Goal: Obtain resource: Obtain resource

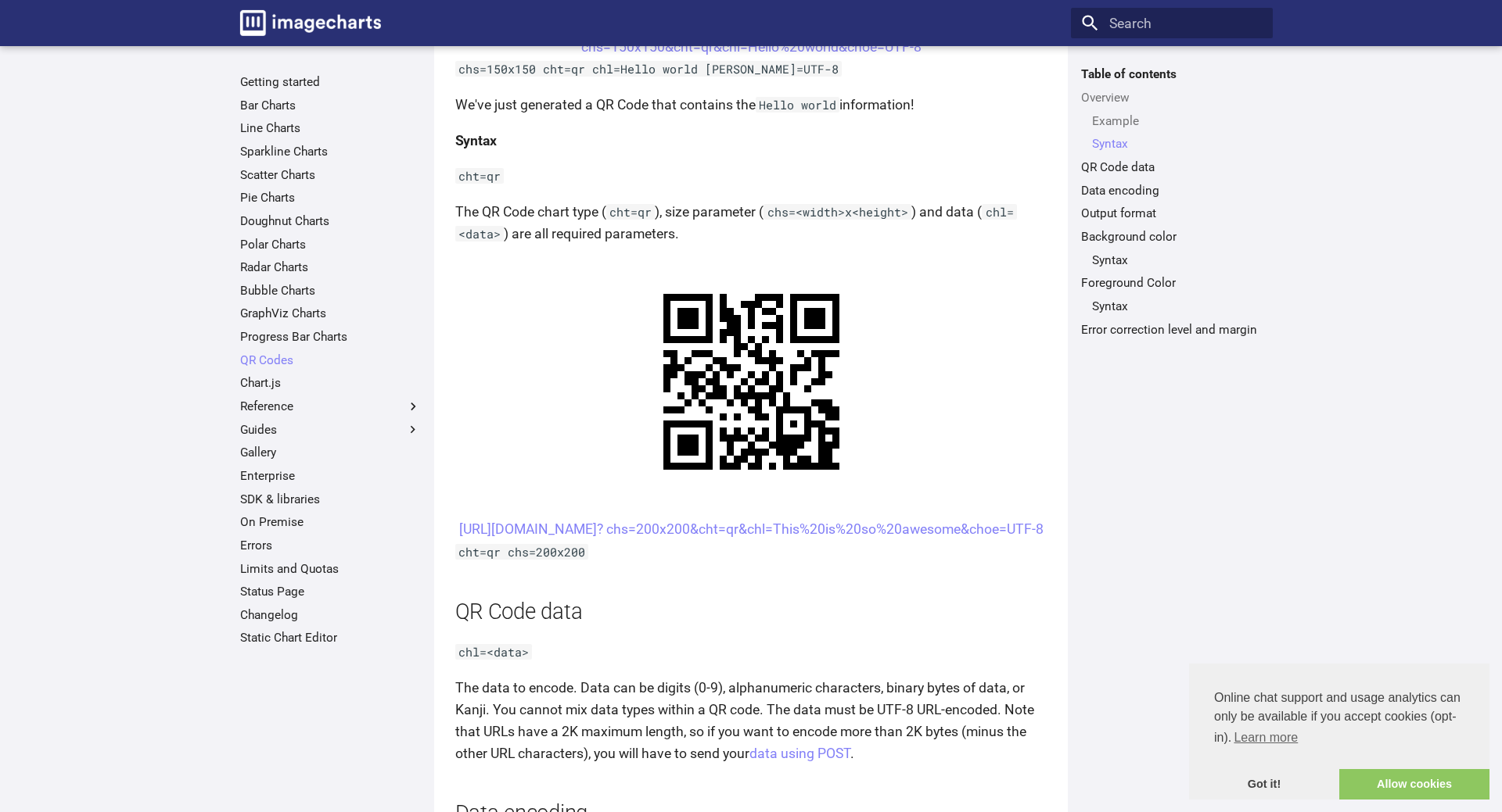
scroll to position [770, 0]
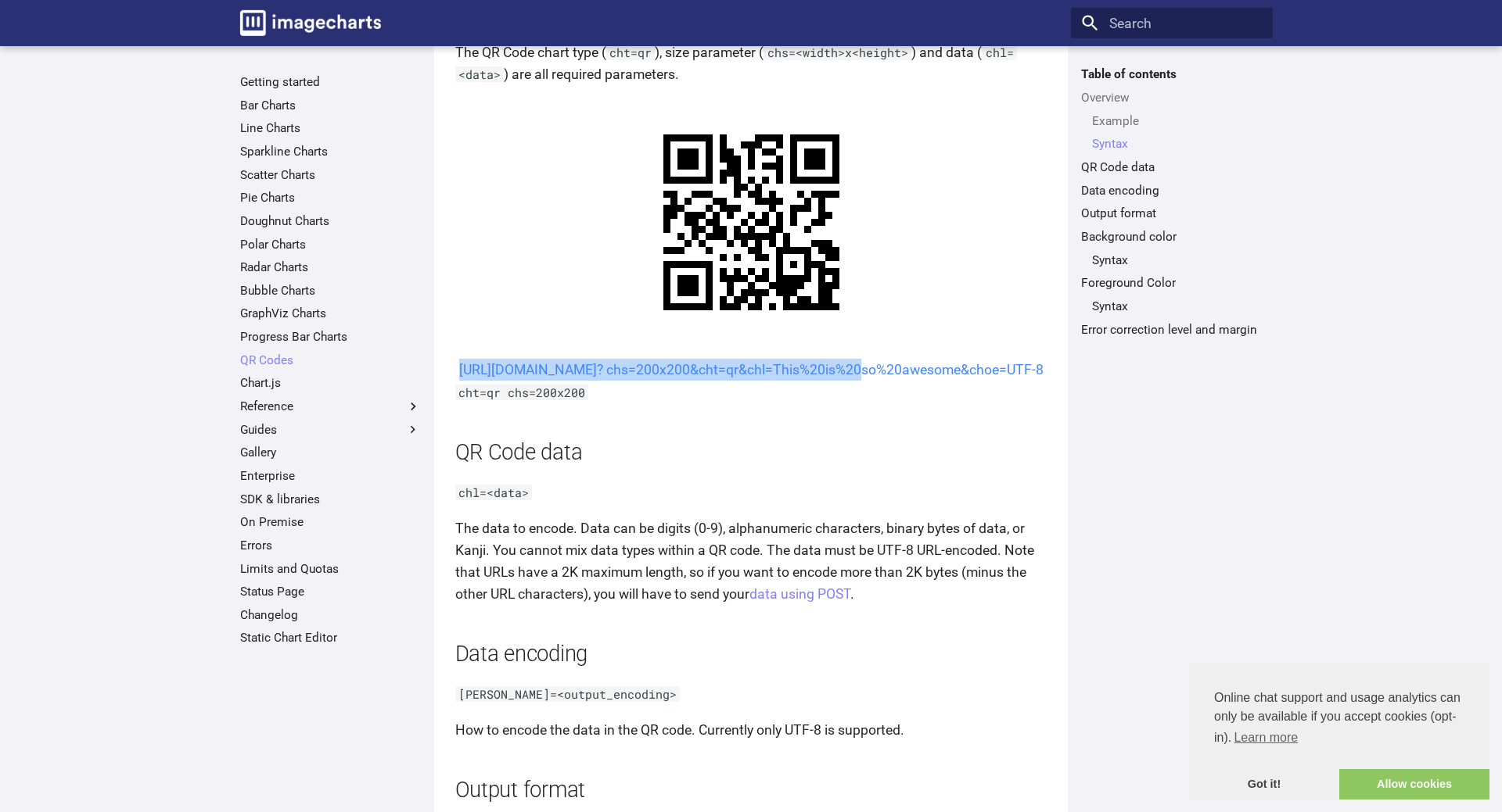
drag, startPoint x: 649, startPoint y: 368, endPoint x: 697, endPoint y: 397, distance: 56.1
click at [697, 381] on center "[URL][DOMAIN_NAME]? chs=200x200&cht=qr&chl=This%20is%20so%20awesome&choe=UTF-8" at bounding box center [751, 370] width 592 height 21
copy link "[URL][DOMAIN_NAME]? chs=200x200&cht=qr&chl="
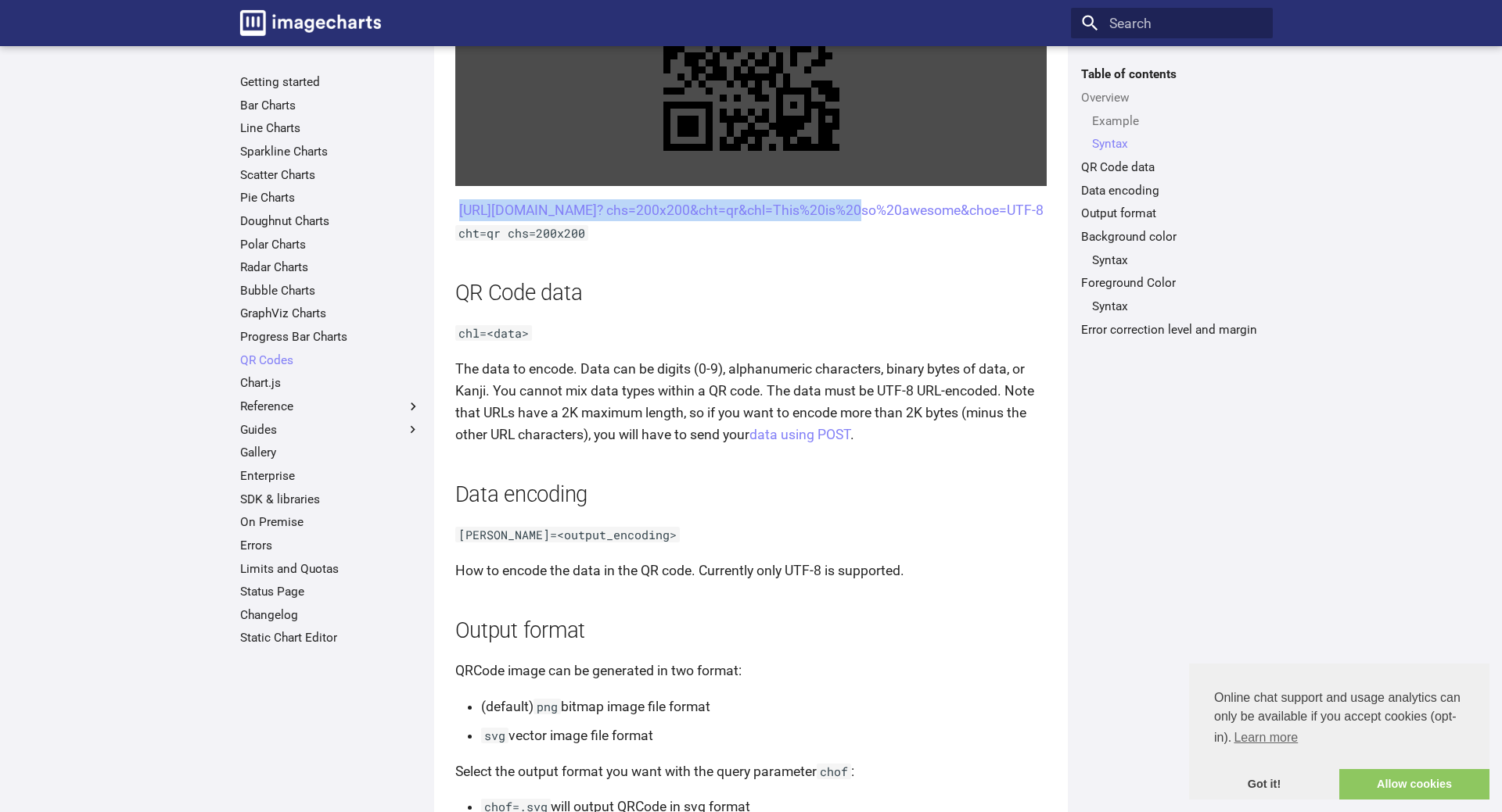
scroll to position [690, 0]
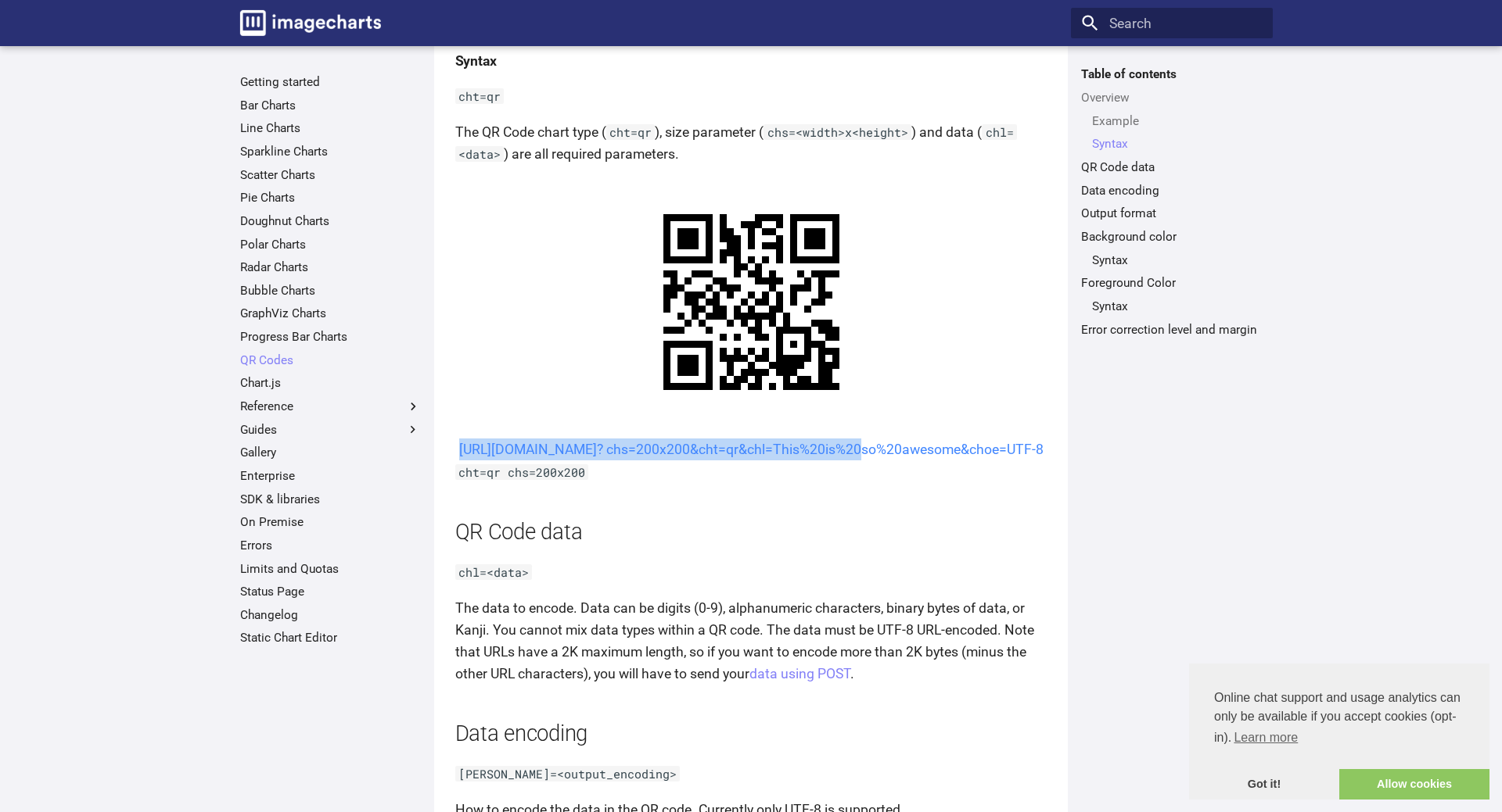
click at [625, 458] on link "[URL][DOMAIN_NAME]? chs=200x200&cht=qr&chl=This%20is%20so%20awesome&choe=UTF-8" at bounding box center [751, 450] width 584 height 16
drag, startPoint x: 647, startPoint y: 447, endPoint x: 696, endPoint y: 482, distance: 60.2
click at [696, 461] on center "[URL][DOMAIN_NAME]? chs=200x200&cht=qr&chl=This%20is%20so%20awesome&choe=UTF-8" at bounding box center [751, 449] width 592 height 21
copy link "[URL][DOMAIN_NAME]? chs=200x200&cht=qr&chl="
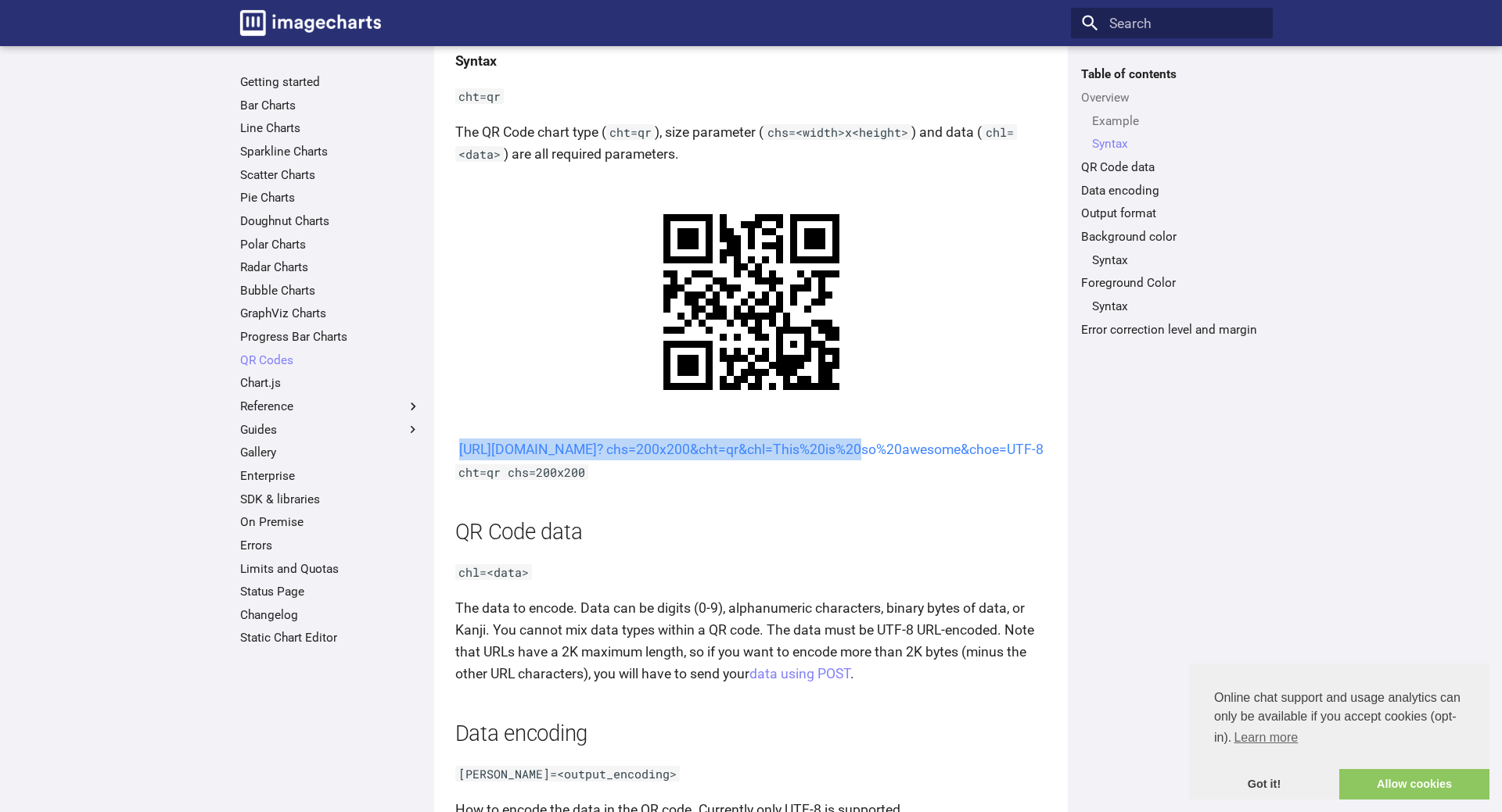
copy link "[URL][DOMAIN_NAME]? chs=200x200&cht=qr&chl="
click at [578, 451] on center "[URL][DOMAIN_NAME]? chs=200x200&cht=qr&chl=This%20is%20so%20awesome&choe=UTF-8" at bounding box center [751, 449] width 592 height 21
copy link "[URL][DOMAIN_NAME]? chs=200x200&cht=qr&chl="
drag, startPoint x: 627, startPoint y: 448, endPoint x: 696, endPoint y: 482, distance: 76.9
click at [696, 461] on center "[URL][DOMAIN_NAME]? chs=200x200&cht=qr&chl=This%20is%20so%20awesome&choe=UTF-8" at bounding box center [751, 449] width 592 height 21
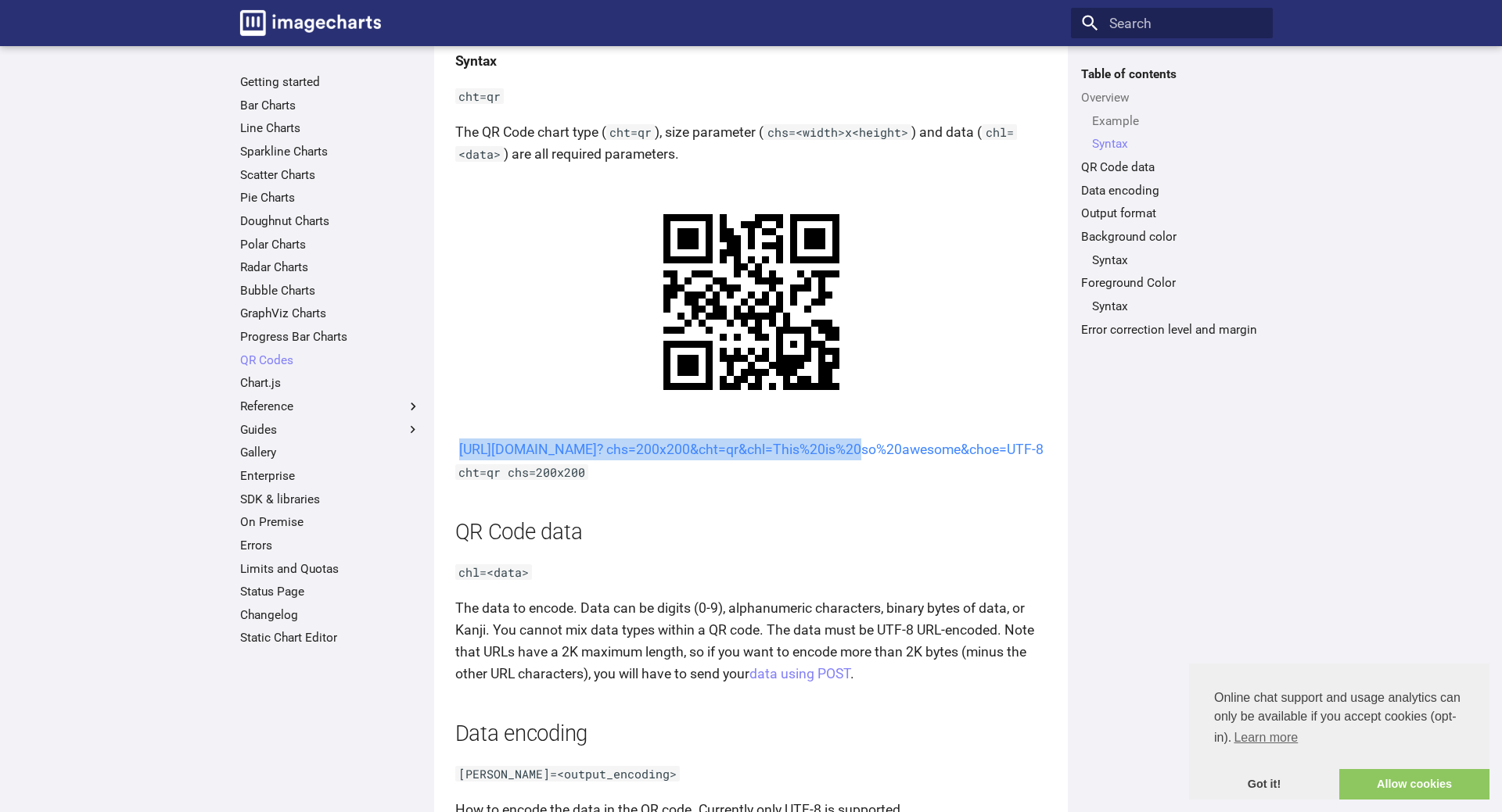
copy link "[URL][DOMAIN_NAME]? chs=200x200&cht=qr&chl="
click at [657, 453] on link "[URL][DOMAIN_NAME]? chs=200x200&cht=qr&chl=This%20is%20so%20awesome&choe=UTF-8" at bounding box center [751, 450] width 584 height 16
drag, startPoint x: 647, startPoint y: 449, endPoint x: 700, endPoint y: 482, distance: 62.4
click at [700, 461] on center "[URL][DOMAIN_NAME]? chs=200x200&cht=qr&chl=This%20is%20so%20awesome&choe=UTF-8" at bounding box center [751, 449] width 592 height 21
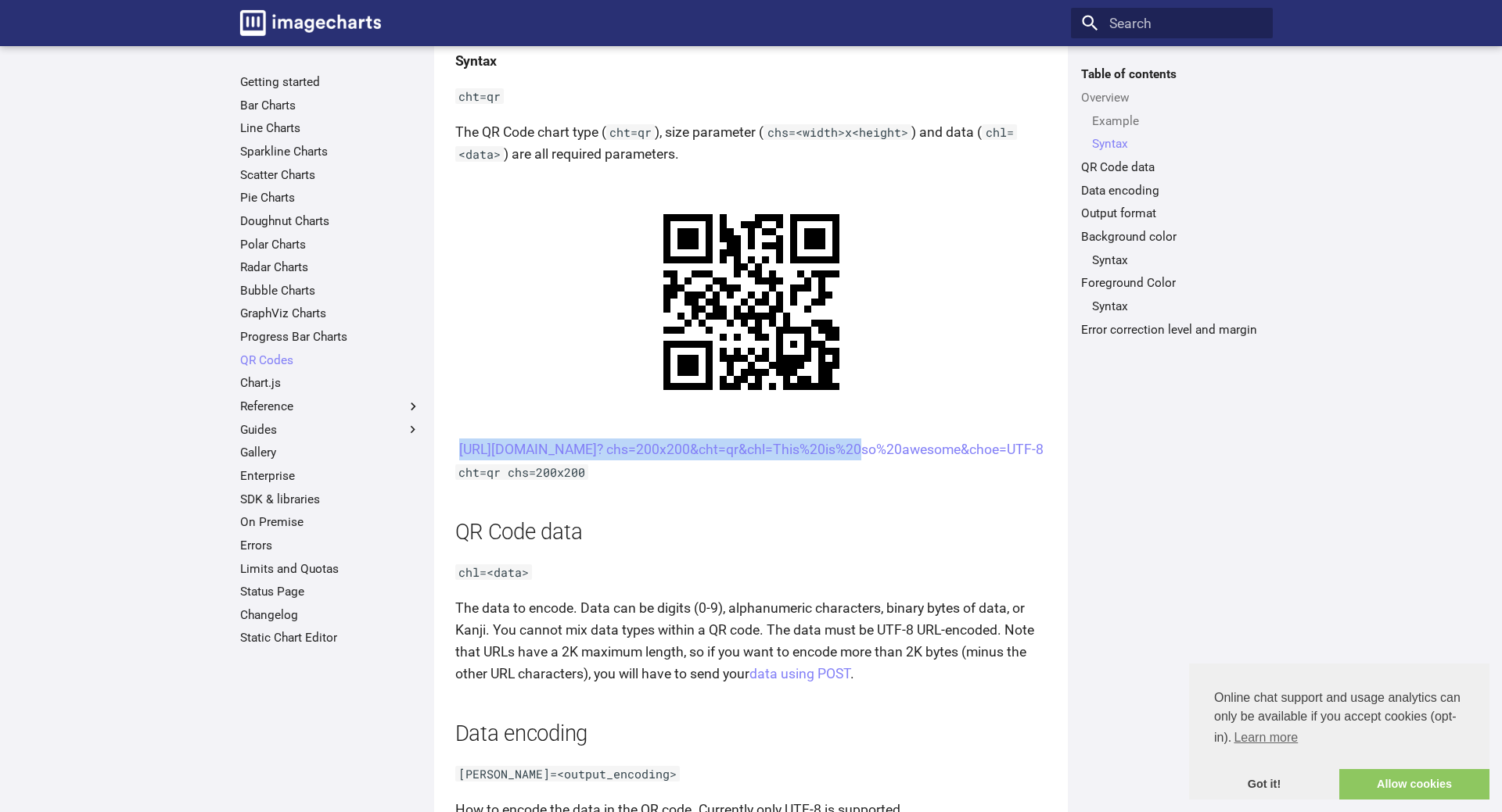
copy link "[URL][DOMAIN_NAME]? chs=200x200&cht=qr&chl="
click at [721, 548] on h2 "QR Code data" at bounding box center [751, 533] width 592 height 30
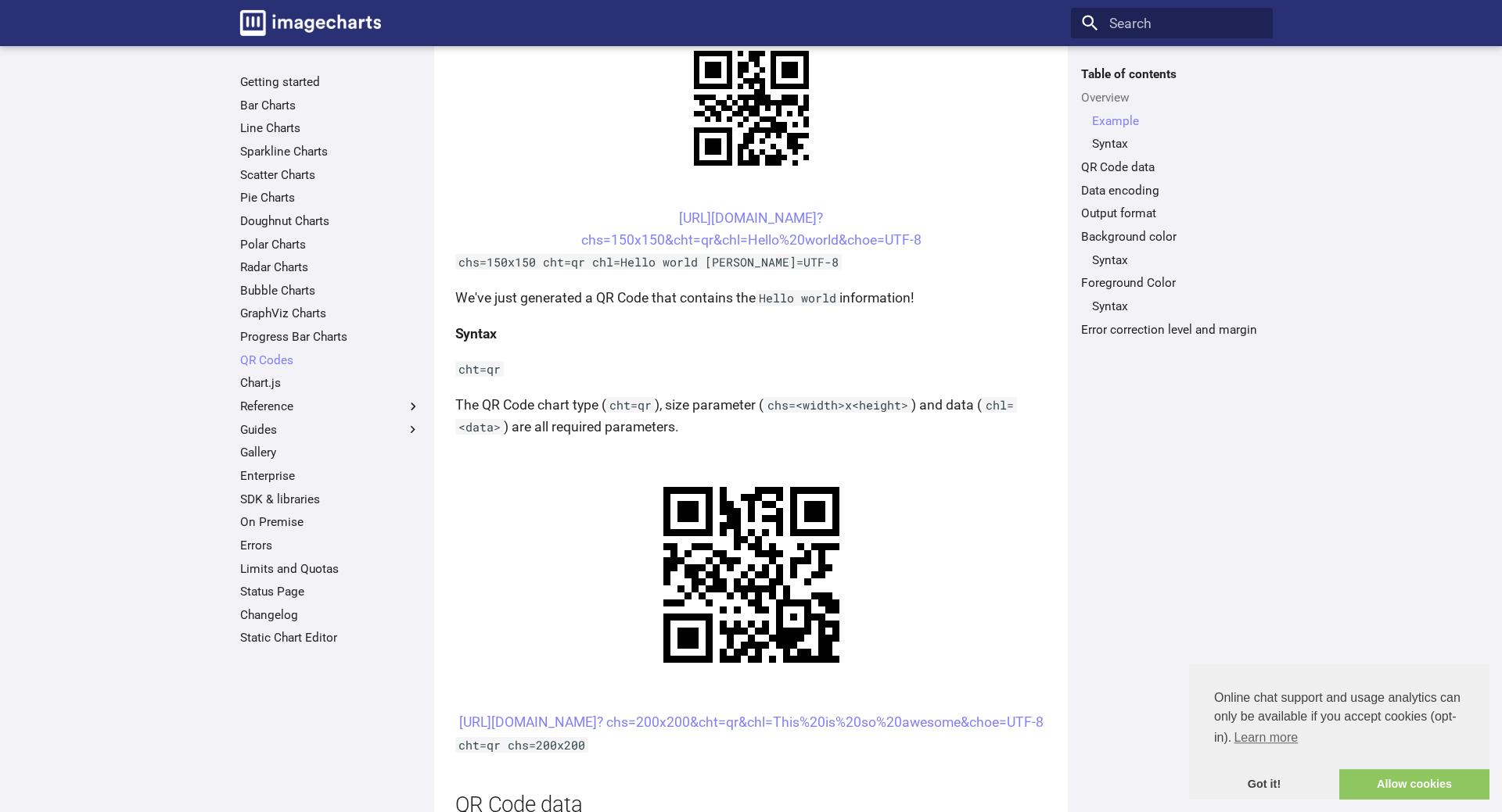
scroll to position [451, 0]
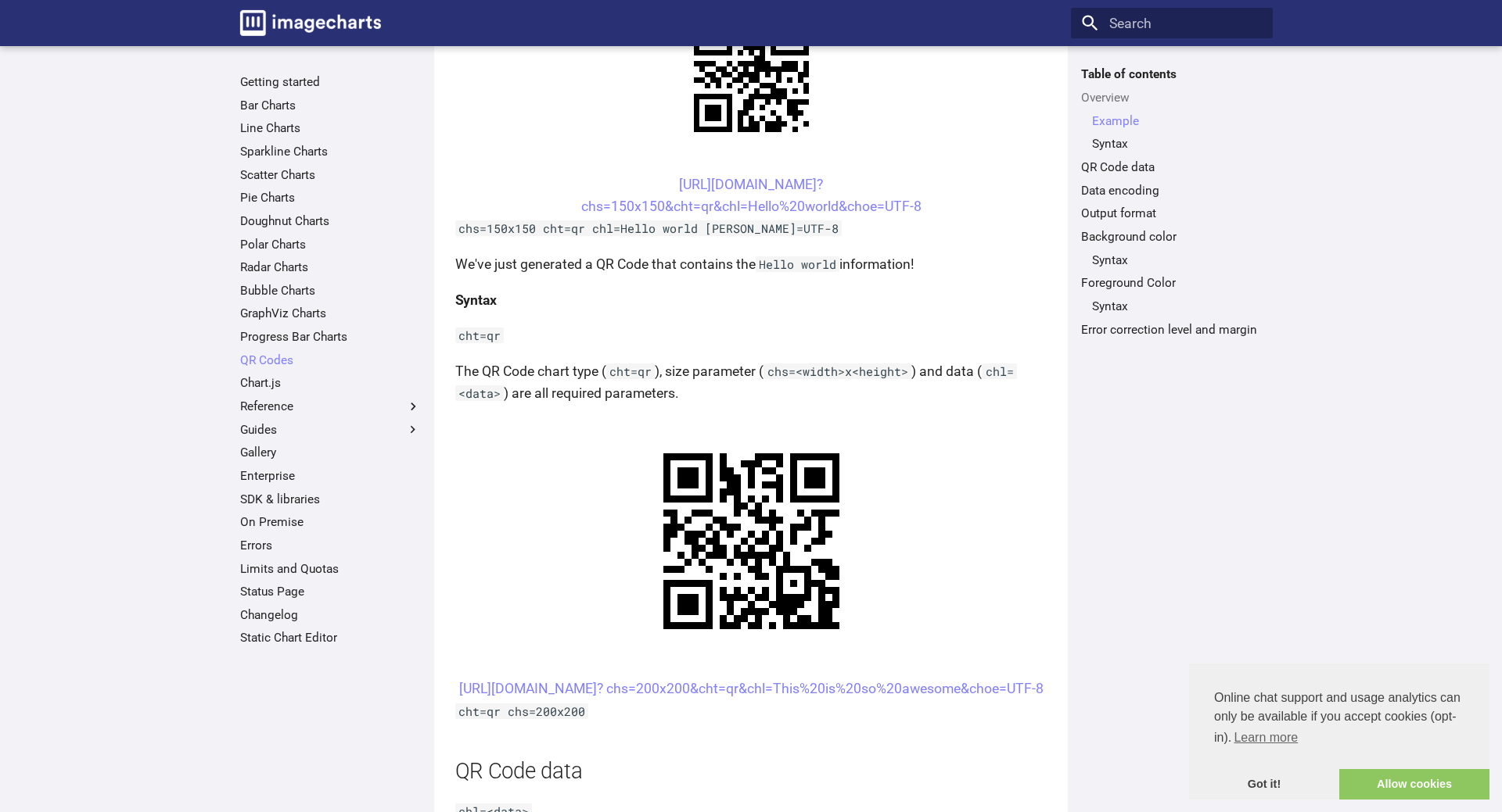
click at [644, 692] on center "[URL][DOMAIN_NAME]? chs=200x200&cht=qr&chl=This%20is%20so%20awesome&choe=UTF-8" at bounding box center [751, 688] width 592 height 21
drag, startPoint x: 639, startPoint y: 686, endPoint x: 699, endPoint y: 720, distance: 69.0
click at [699, 700] on center "[URL][DOMAIN_NAME]? chs=200x200&cht=qr&chl=This%20is%20so%20awesome&choe=UTF-8" at bounding box center [751, 688] width 592 height 21
copy link "[URL][DOMAIN_NAME]? chs=200x200&cht=qr&chl="
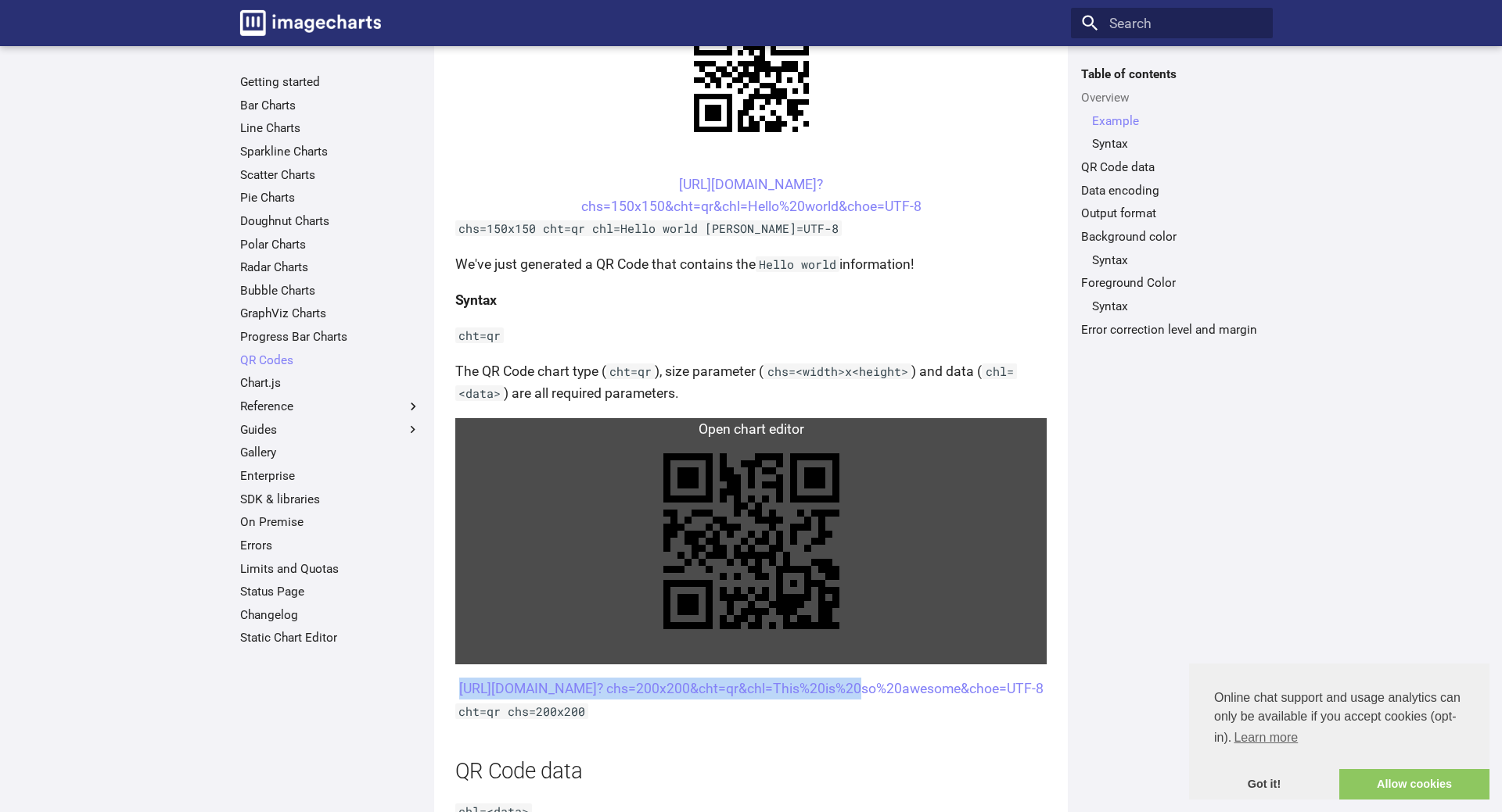
copy link "[URL][DOMAIN_NAME]? chs=200x200&cht=qr&chl="
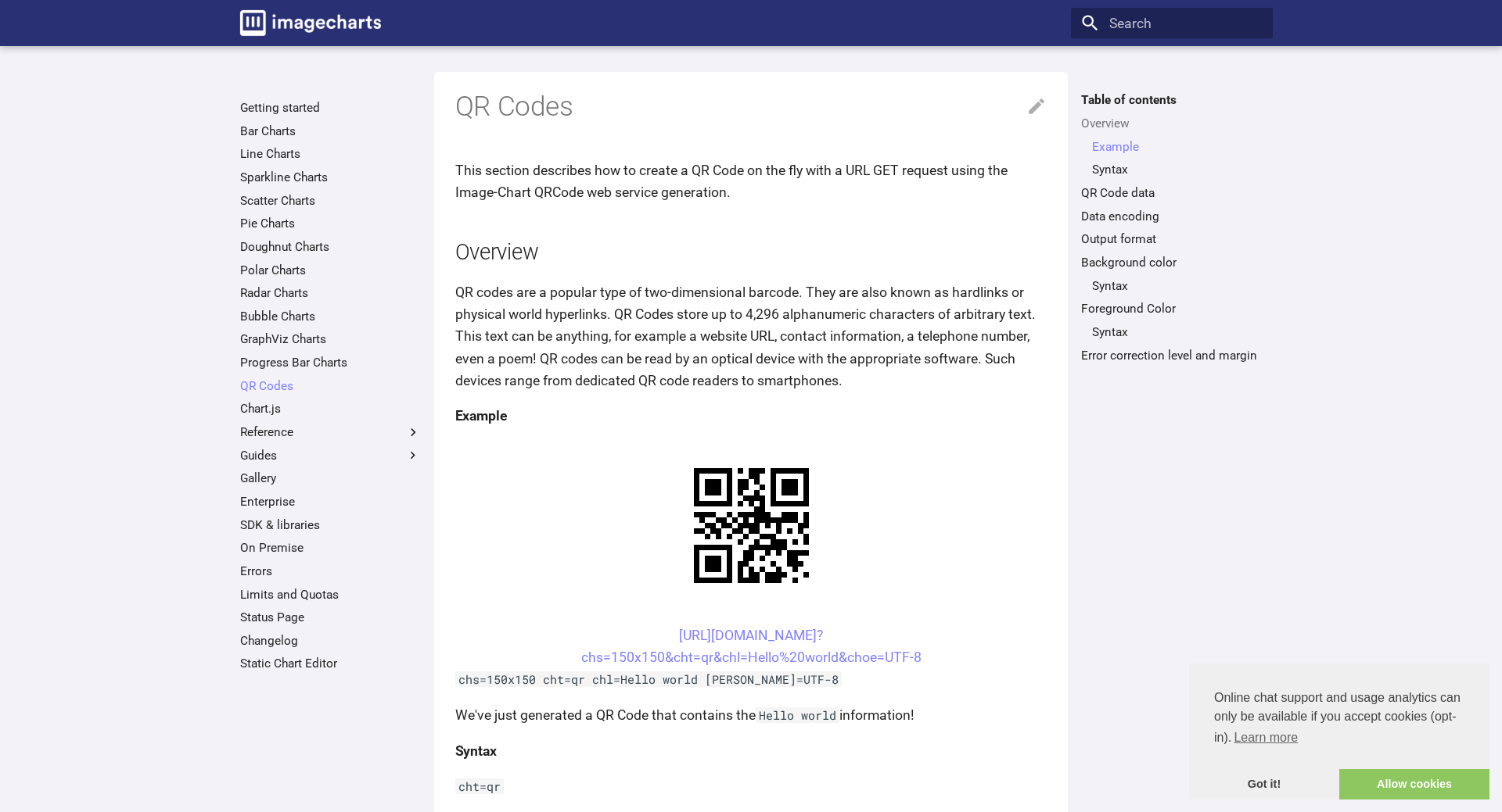
scroll to position [451, 0]
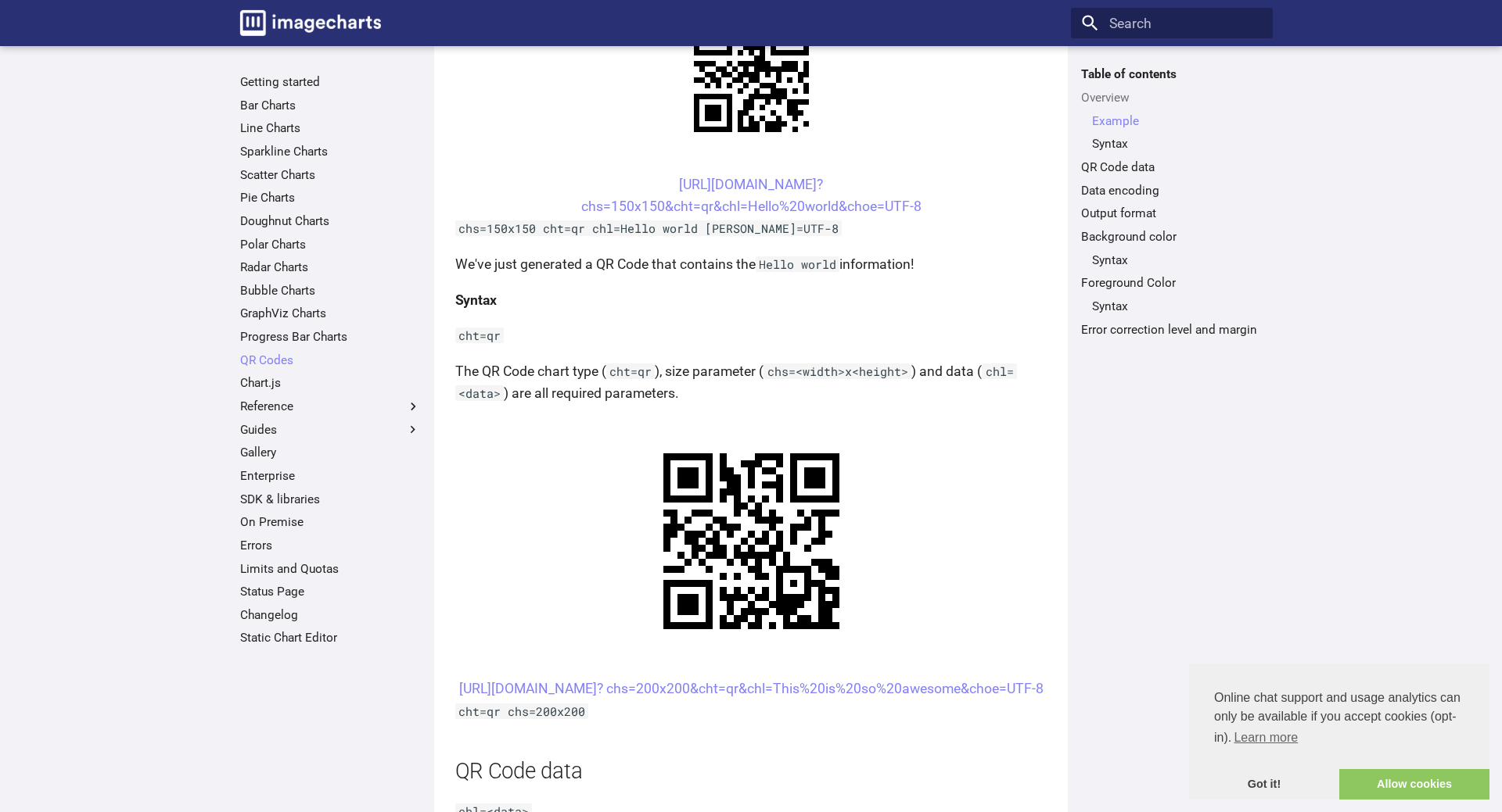
click at [698, 198] on center "[URL][DOMAIN_NAME]? chs=150x150&cht=qr&chl=Hello%20world&choe=UTF-8" at bounding box center [751, 195] width 592 height 44
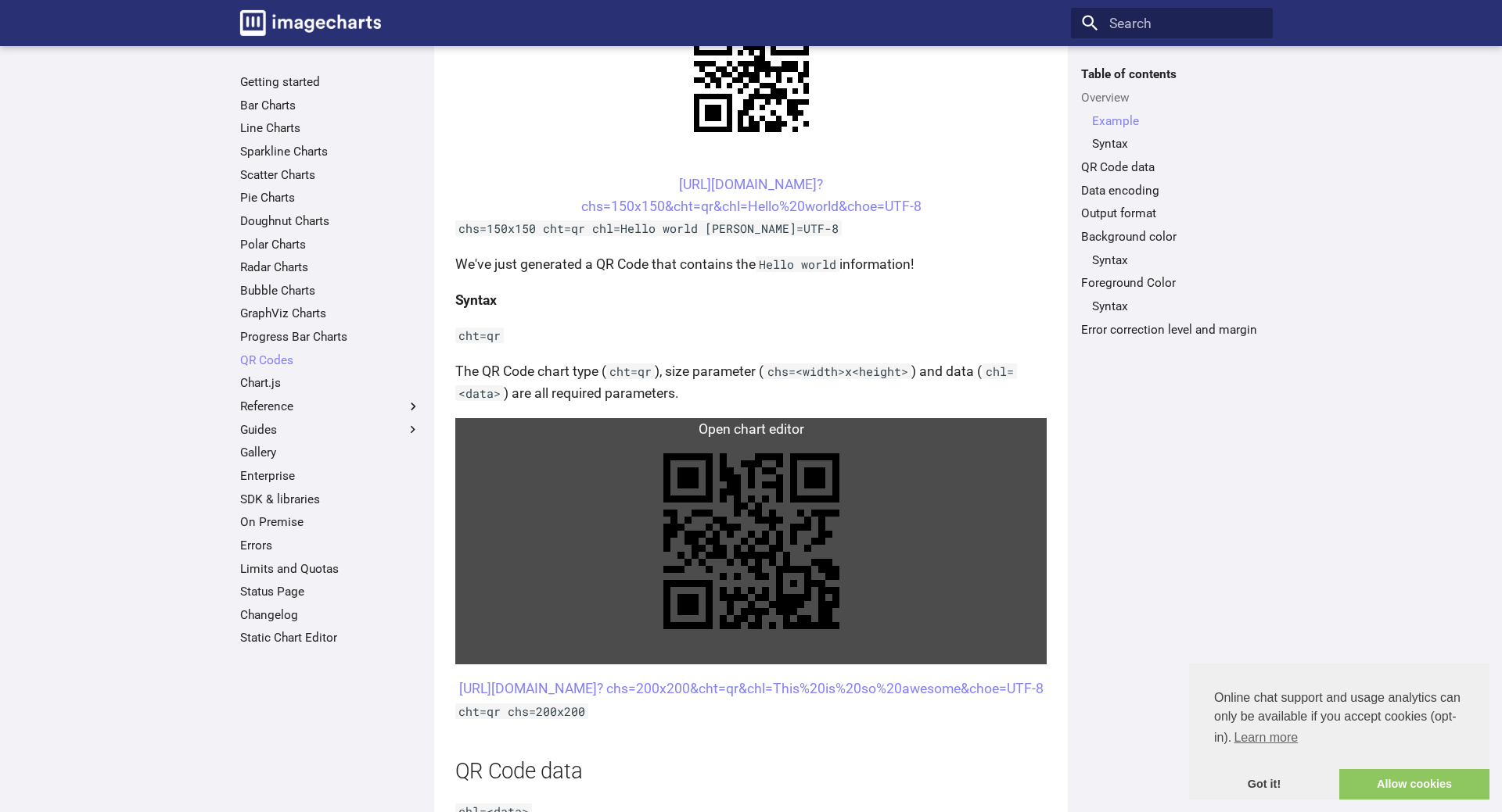
click at [719, 557] on link at bounding box center [751, 541] width 592 height 246
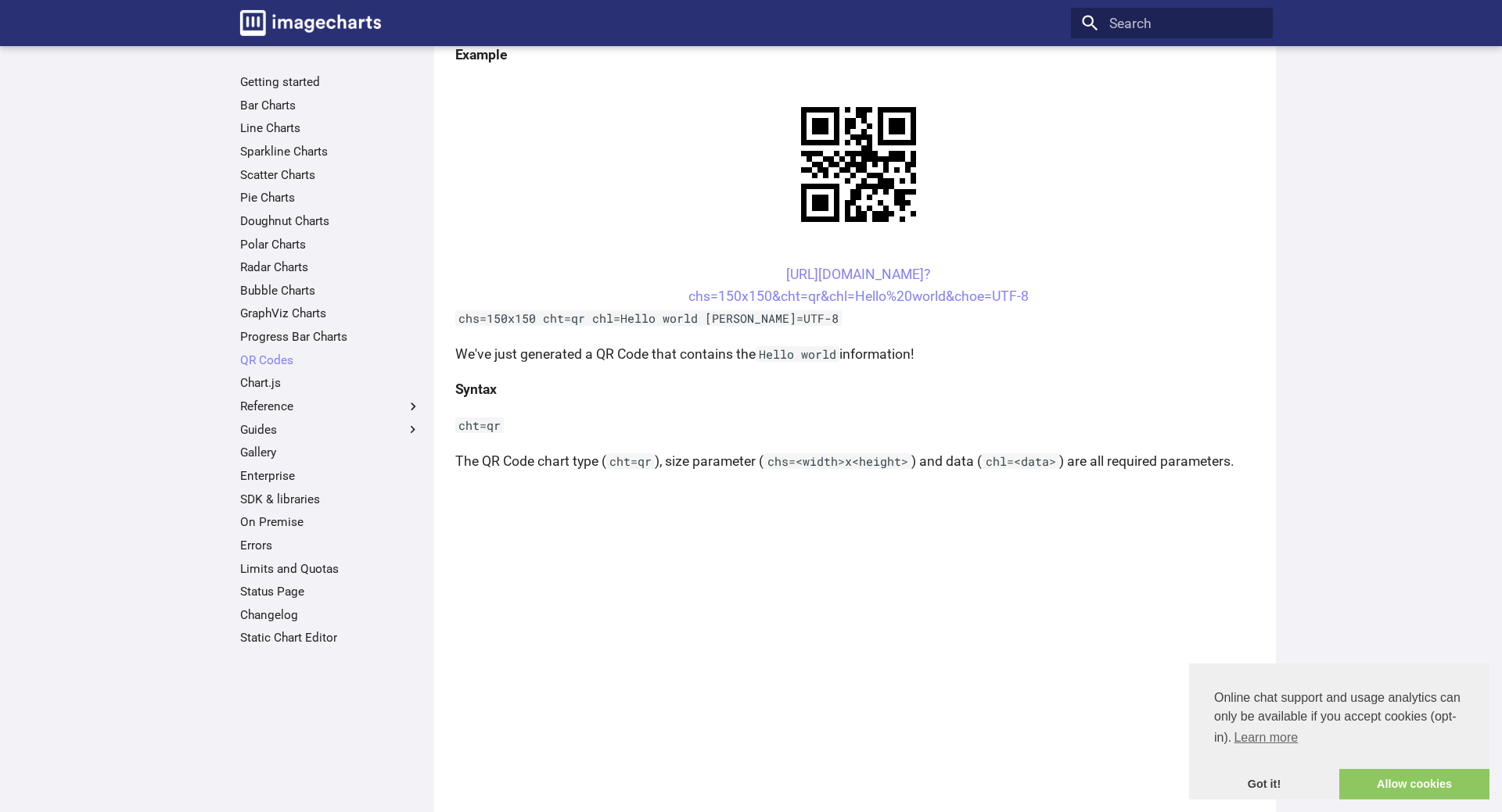
scroll to position [337, 0]
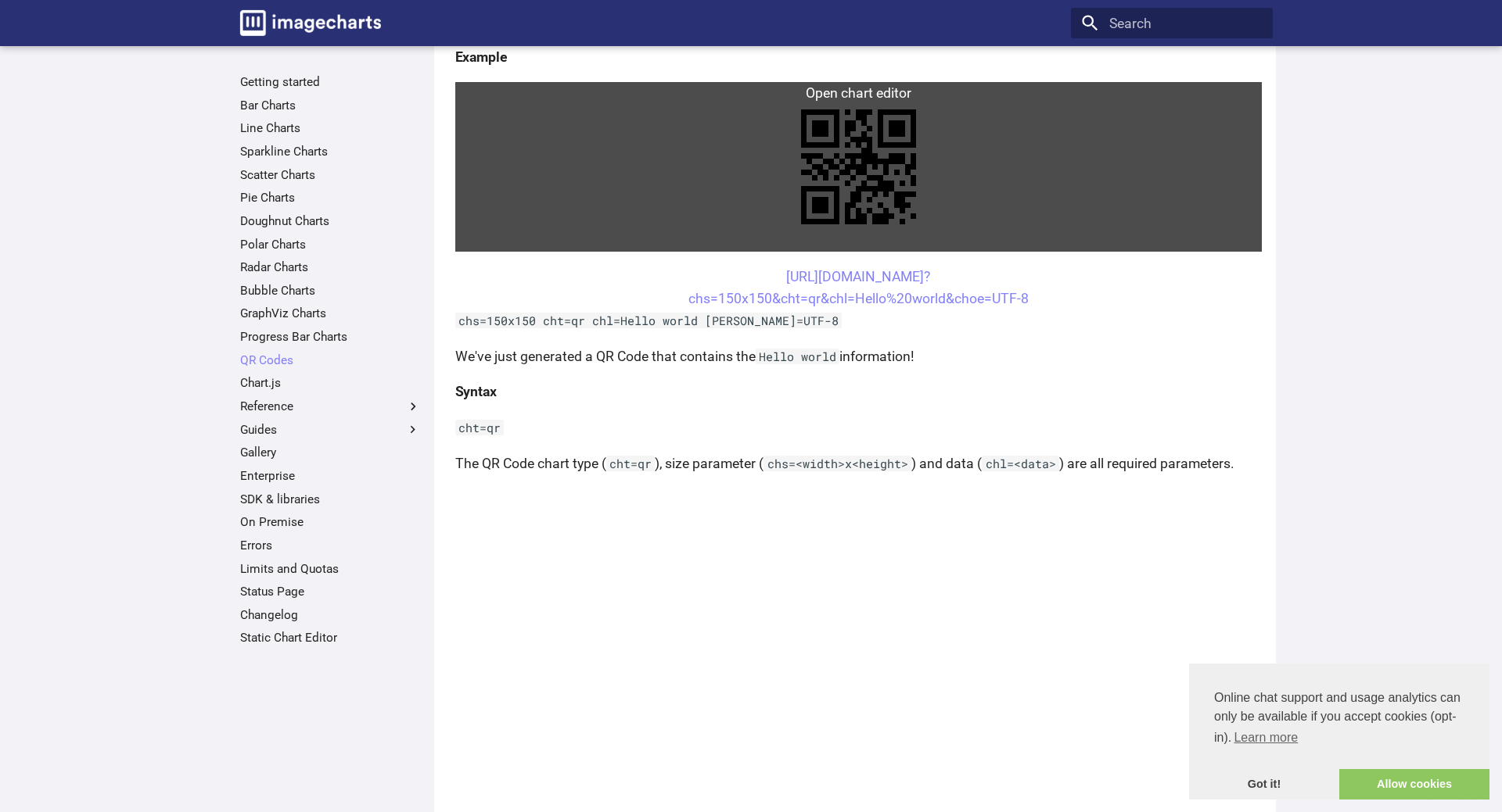
click at [868, 161] on link at bounding box center [858, 166] width 807 height 169
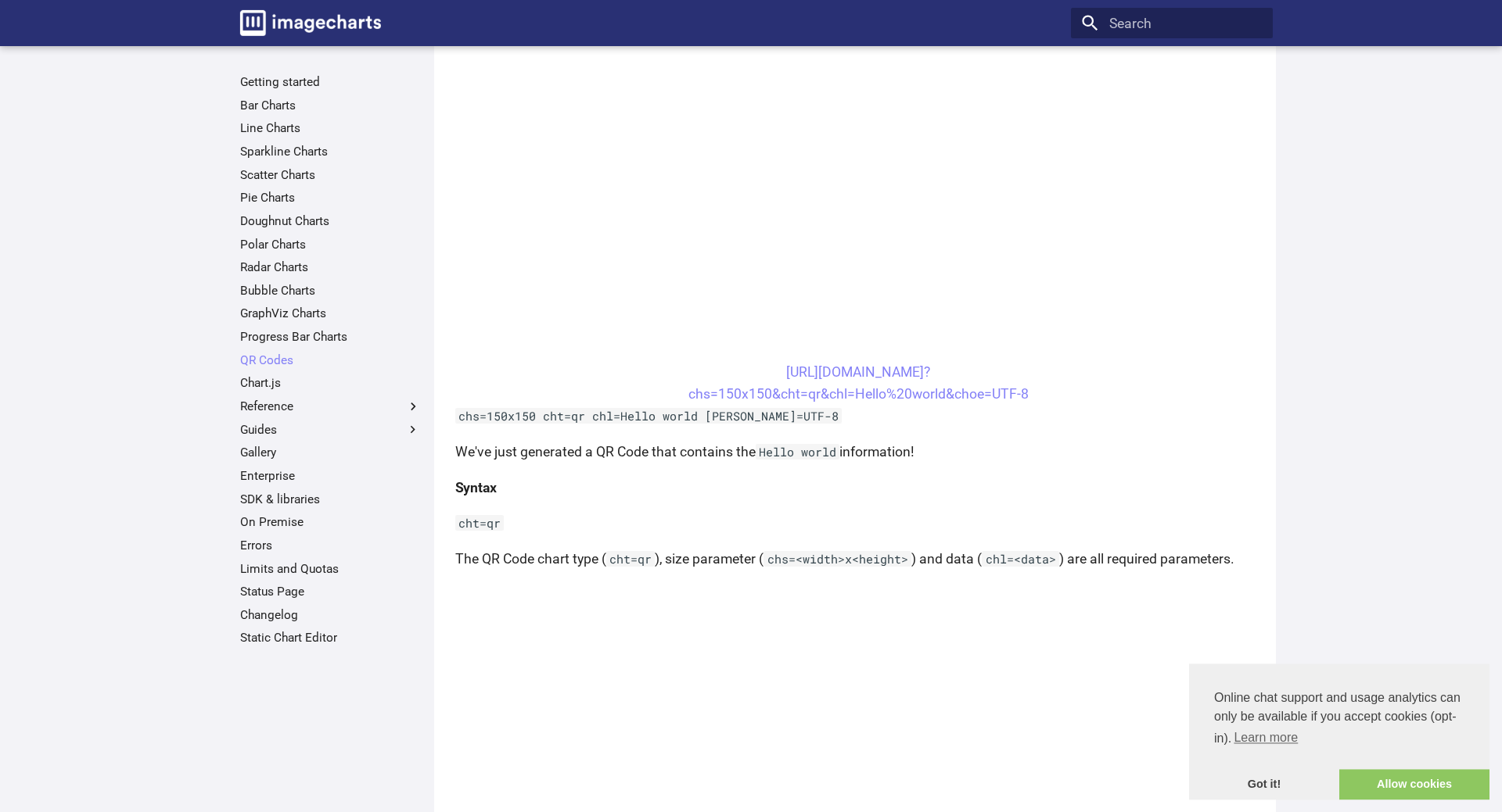
scroll to position [371, 0]
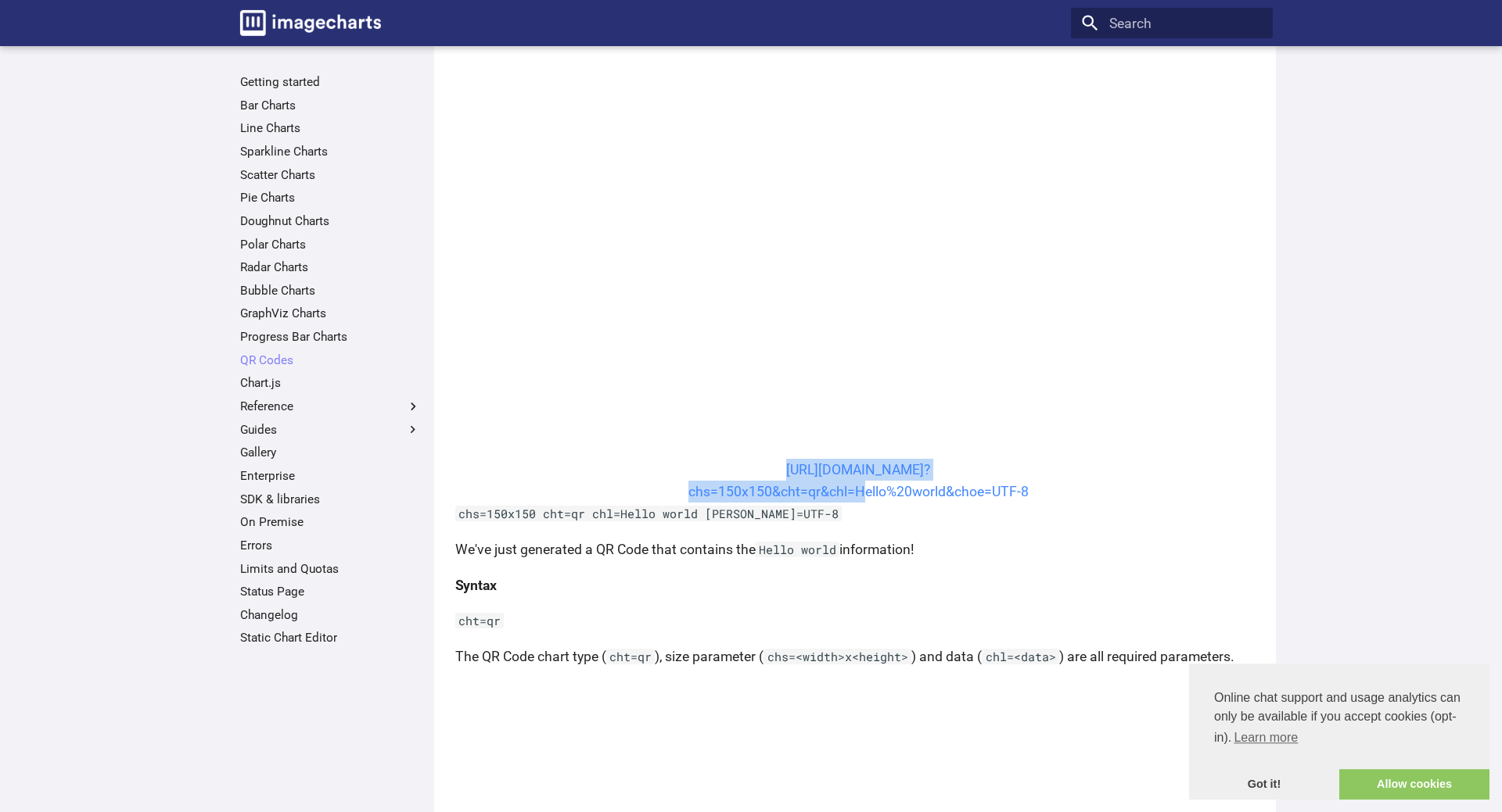
drag, startPoint x: 756, startPoint y: 466, endPoint x: 855, endPoint y: 499, distance: 104.4
click at [855, 499] on center "https://image-charts.com/chart? chs=150x150&cht=qr&chl=Hello%20world&choe=UTF-8" at bounding box center [858, 480] width 807 height 44
copy link "https://image-charts.com/chart? chs=150x150&cht=qr&chl="
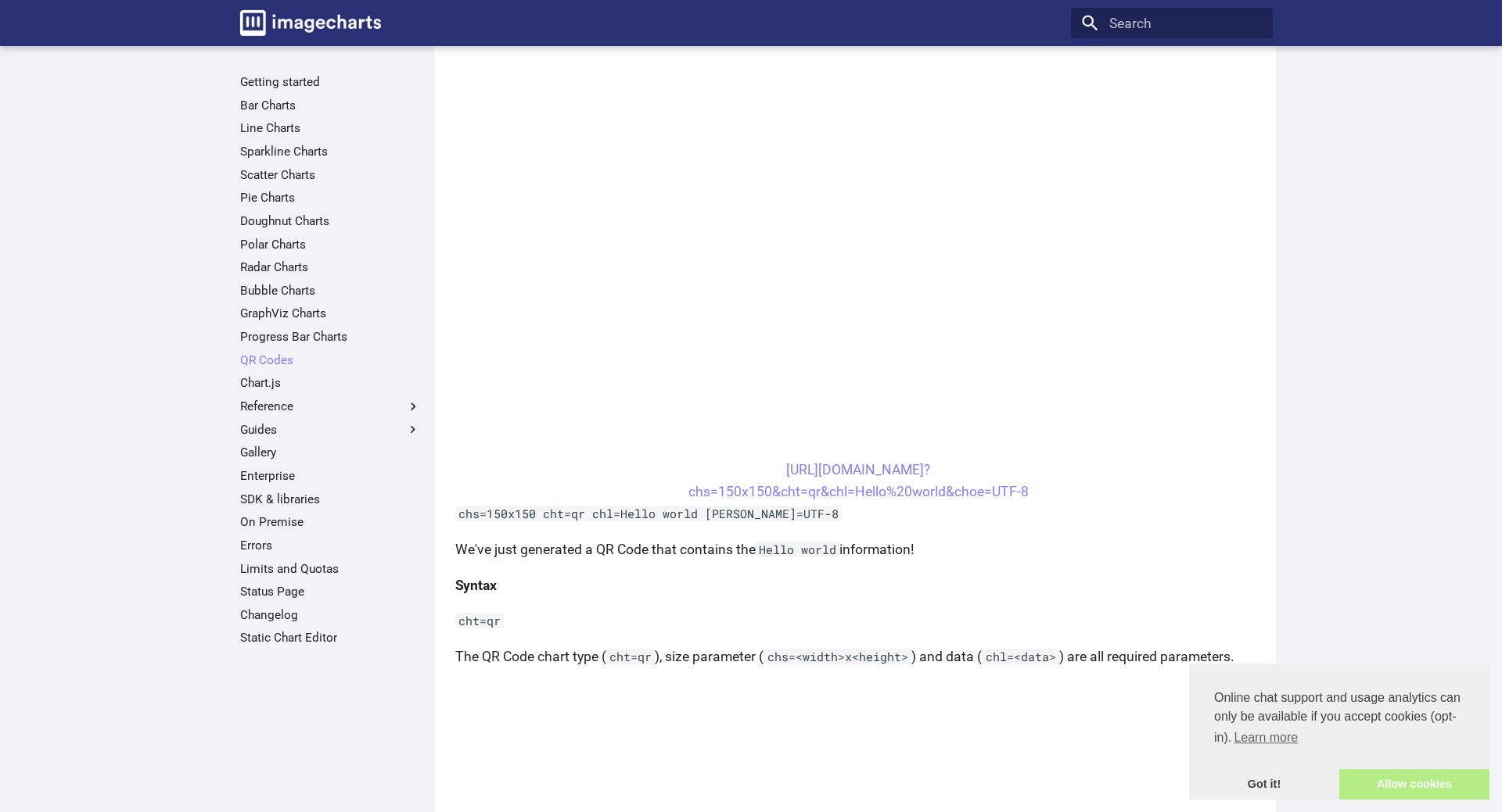
click at [1387, 779] on link "Allow cookies" at bounding box center [1414, 785] width 150 height 31
